Goal: Task Accomplishment & Management: Manage account settings

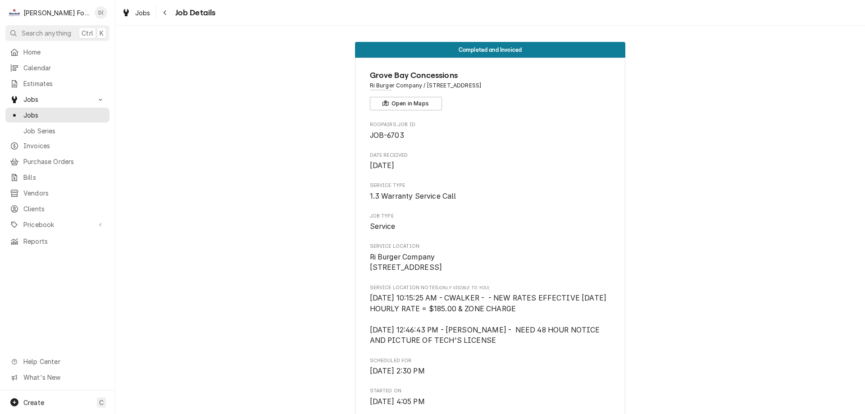
scroll to position [1994, 0]
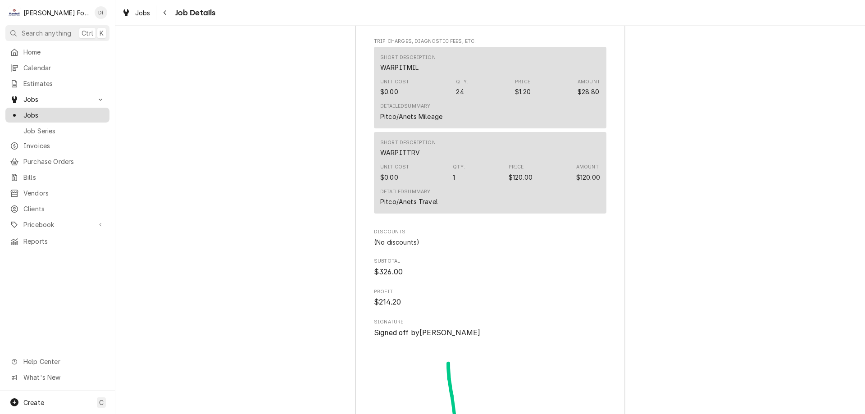
click at [60, 115] on span "Jobs" at bounding box center [64, 114] width 82 height 9
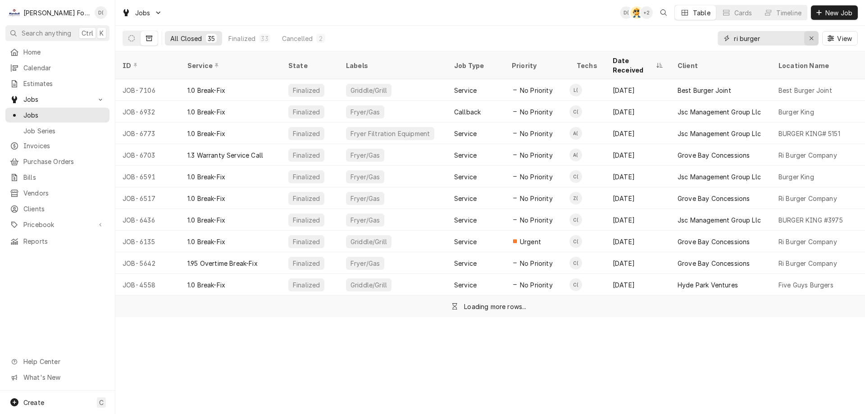
click at [807, 40] on div "Erase input" at bounding box center [811, 38] width 9 height 9
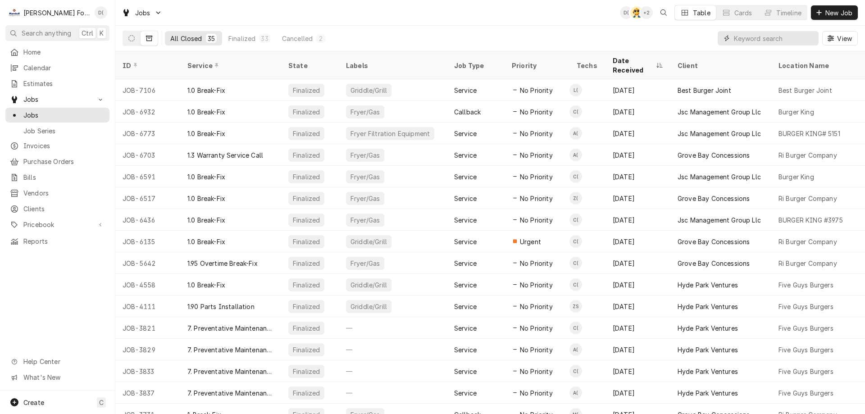
click at [784, 42] on input "Dynamic Content Wrapper" at bounding box center [776, 38] width 85 height 14
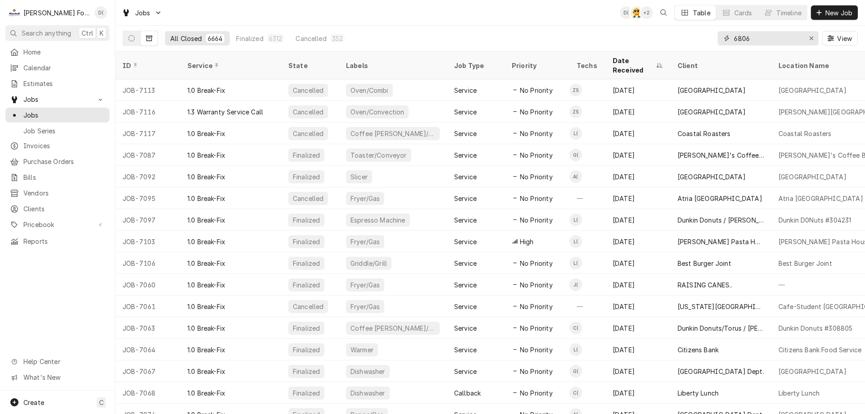
type input "6806"
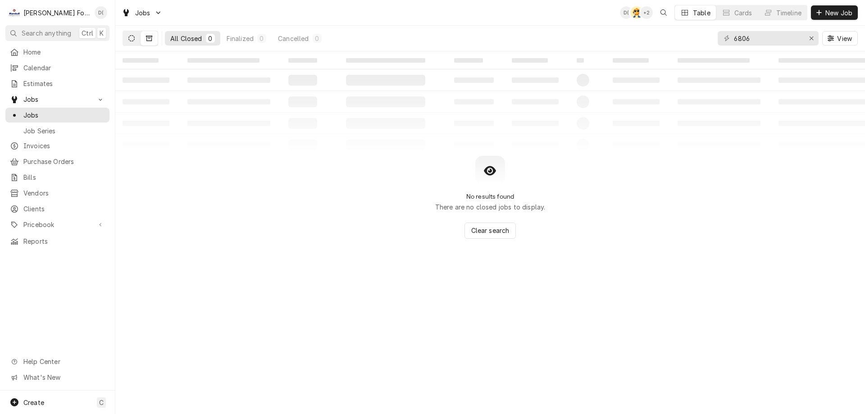
drag, startPoint x: 114, startPoint y: 36, endPoint x: 136, endPoint y: 38, distance: 21.7
click at [114, 35] on div "Search anything Ctrl K" at bounding box center [57, 33] width 115 height 16
click at [132, 38] on icon "Dynamic Content Wrapper" at bounding box center [131, 38] width 6 height 6
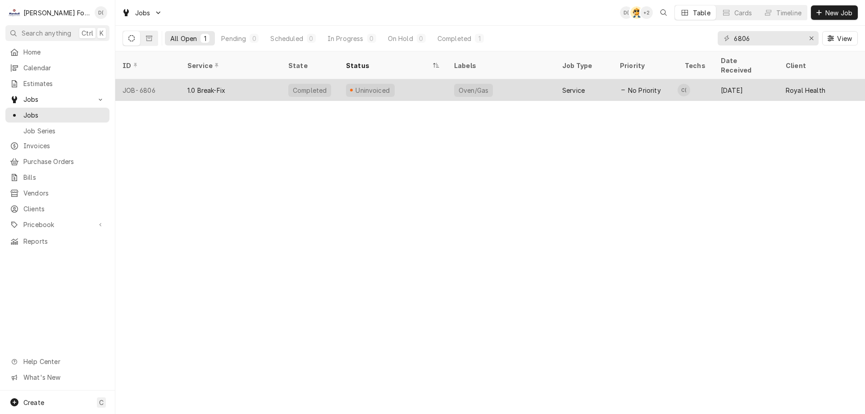
click at [420, 81] on div "Uninvoiced" at bounding box center [393, 90] width 108 height 22
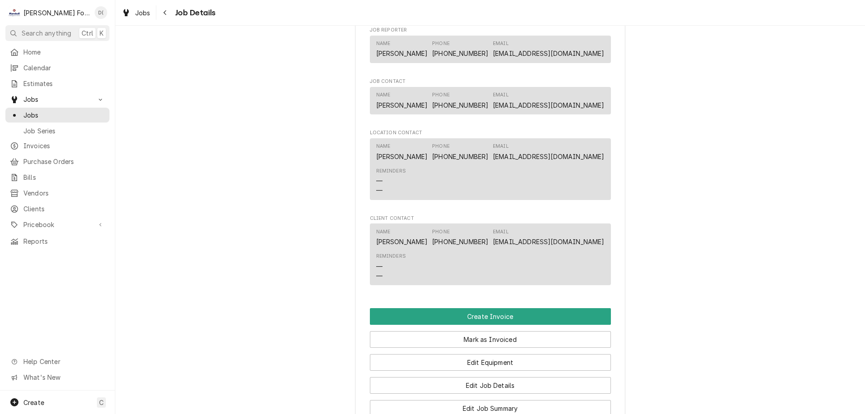
scroll to position [811, 0]
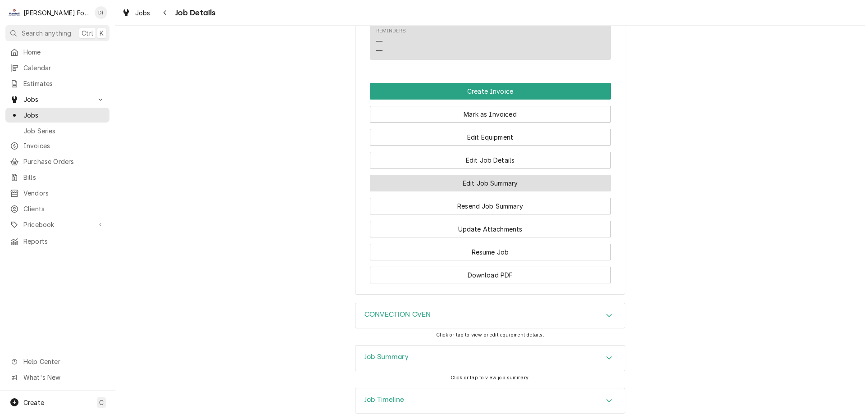
click at [464, 191] on button "Edit Job Summary" at bounding box center [490, 183] width 241 height 17
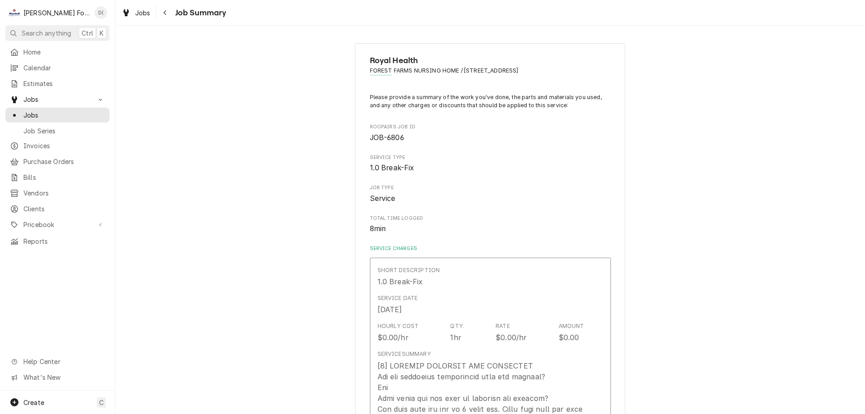
type textarea "x"
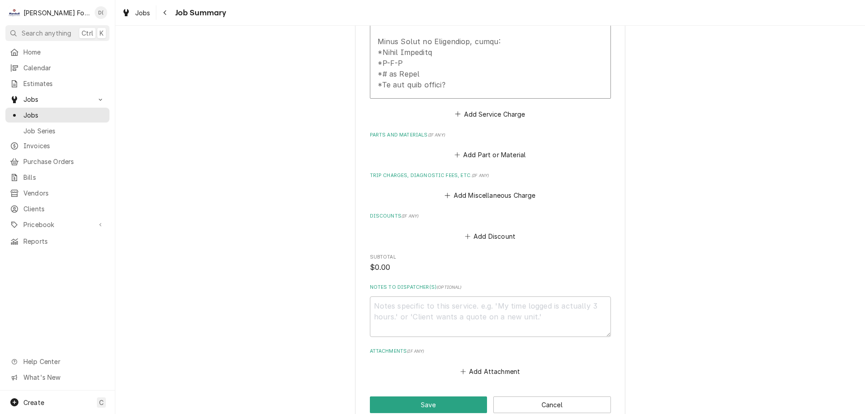
scroll to position [633, 0]
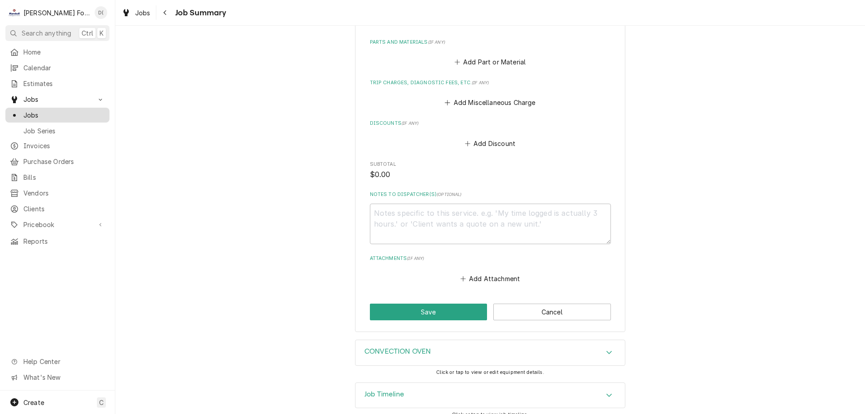
click at [56, 110] on span "Jobs" at bounding box center [64, 114] width 82 height 9
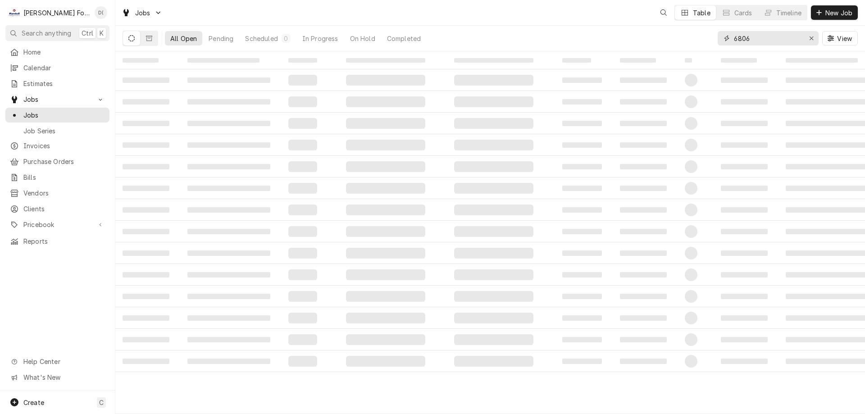
click at [762, 41] on input "6806" at bounding box center [768, 38] width 68 height 14
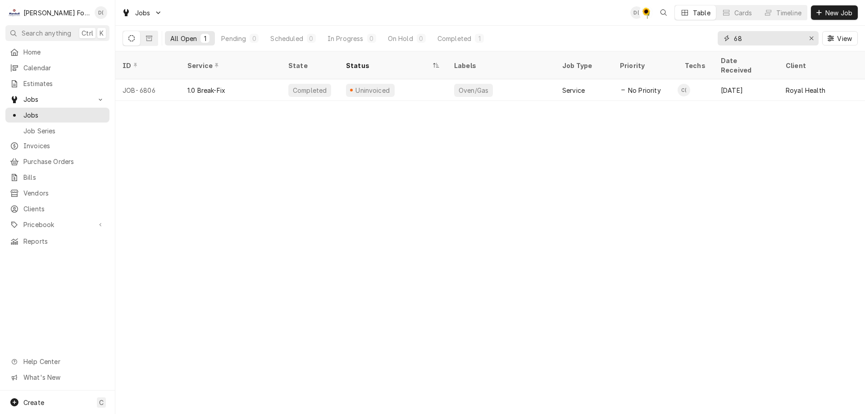
type input "6"
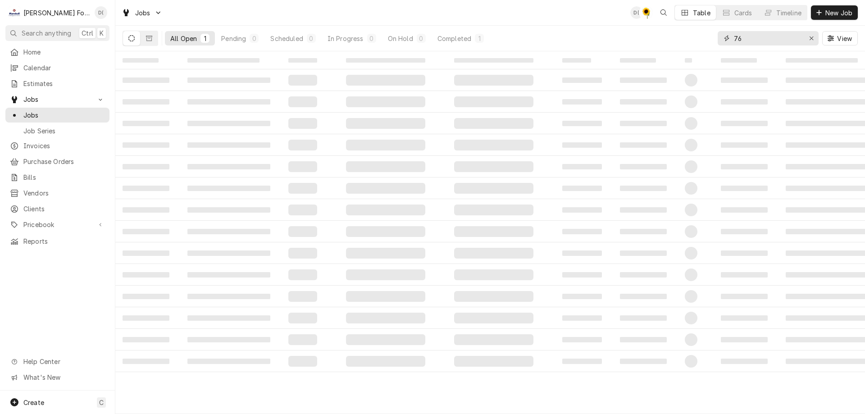
type input "7"
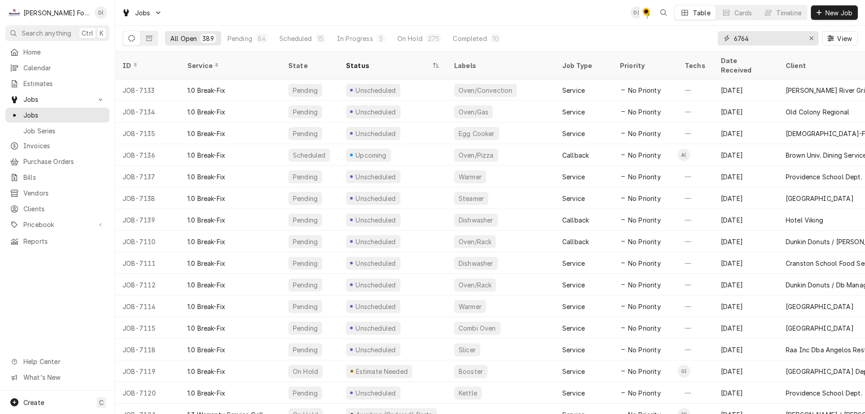
type input "6764"
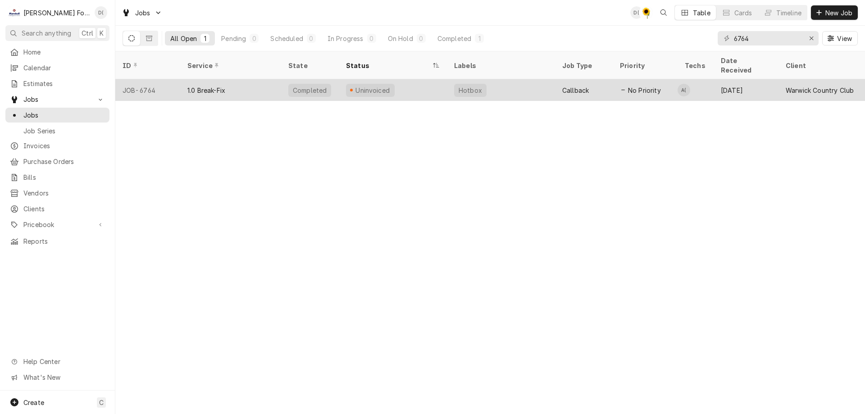
click at [433, 81] on div "Uninvoiced" at bounding box center [393, 90] width 108 height 22
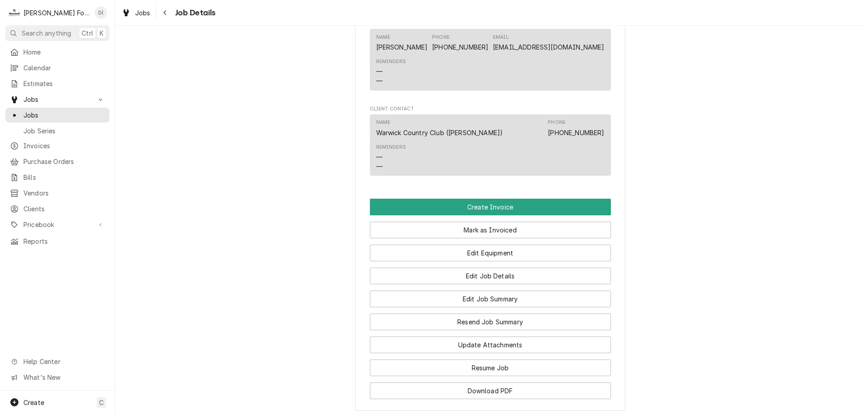
scroll to position [811, 0]
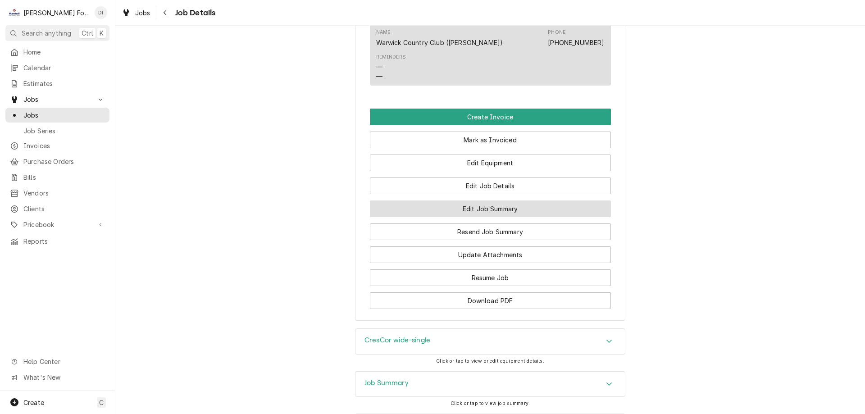
click at [476, 217] on button "Edit Job Summary" at bounding box center [490, 208] width 241 height 17
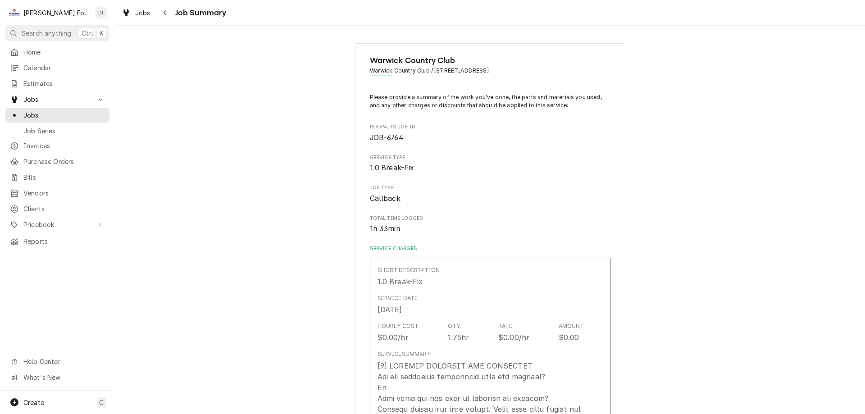
type textarea "x"
